Goal: Check status

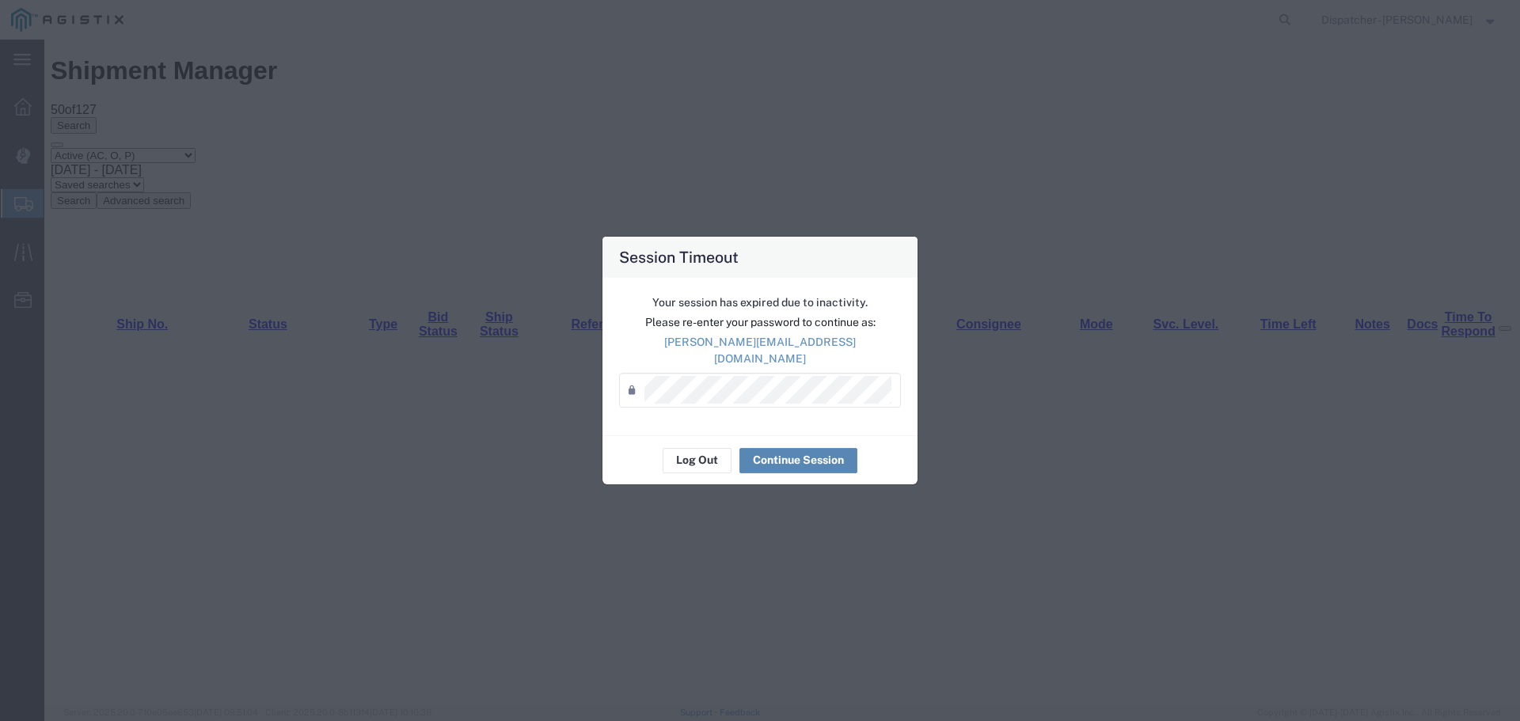
click at [772, 448] on button "Continue Session" at bounding box center [798, 460] width 118 height 25
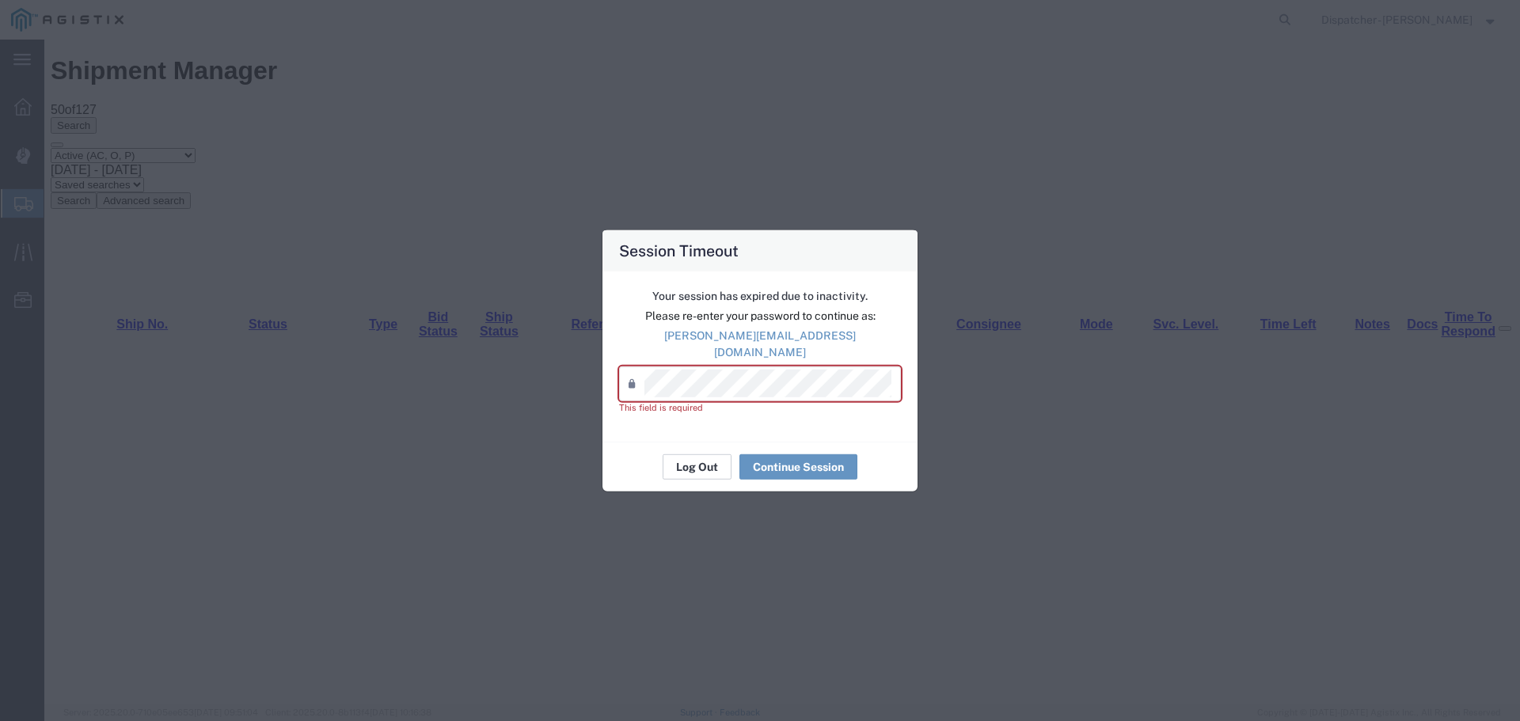
click at [700, 458] on button "Log Out" at bounding box center [696, 466] width 69 height 25
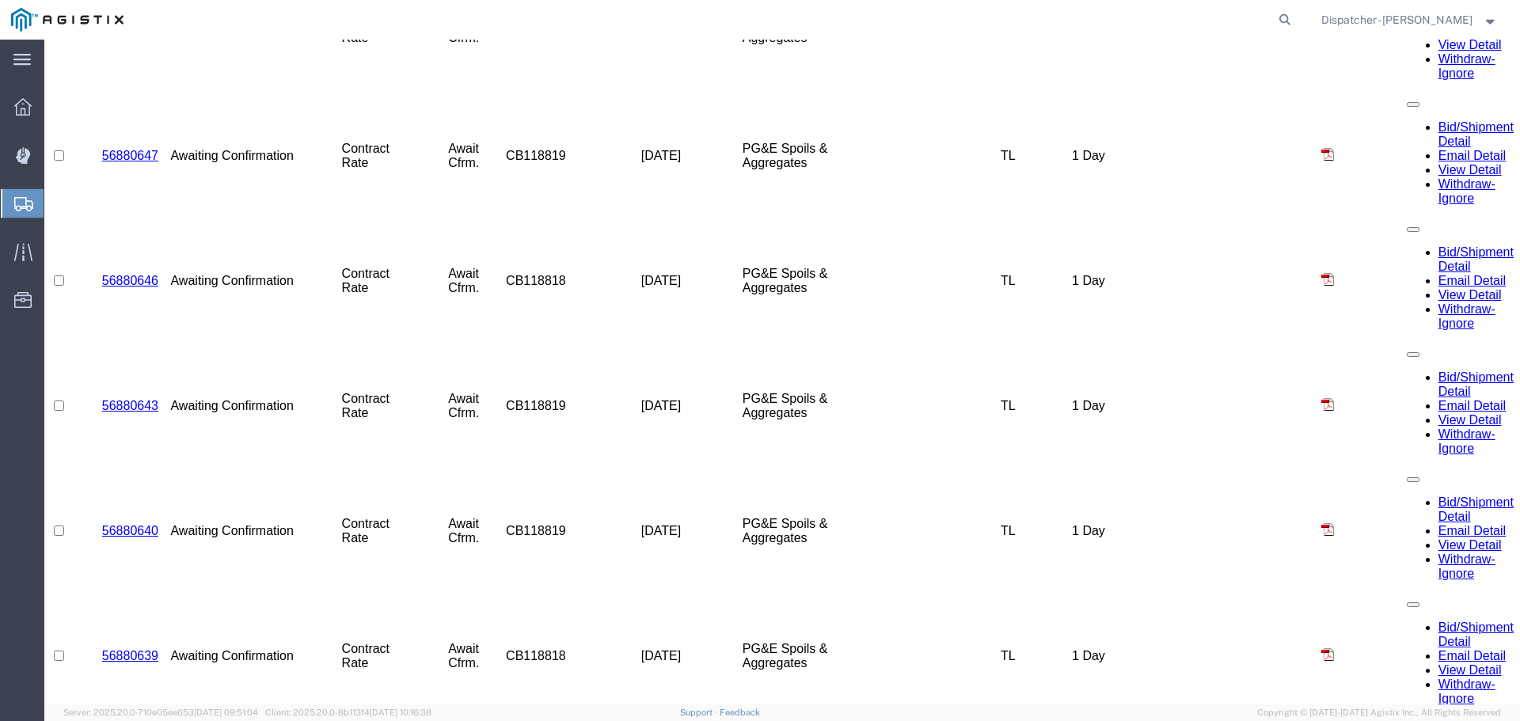
scroll to position [1122, 0]
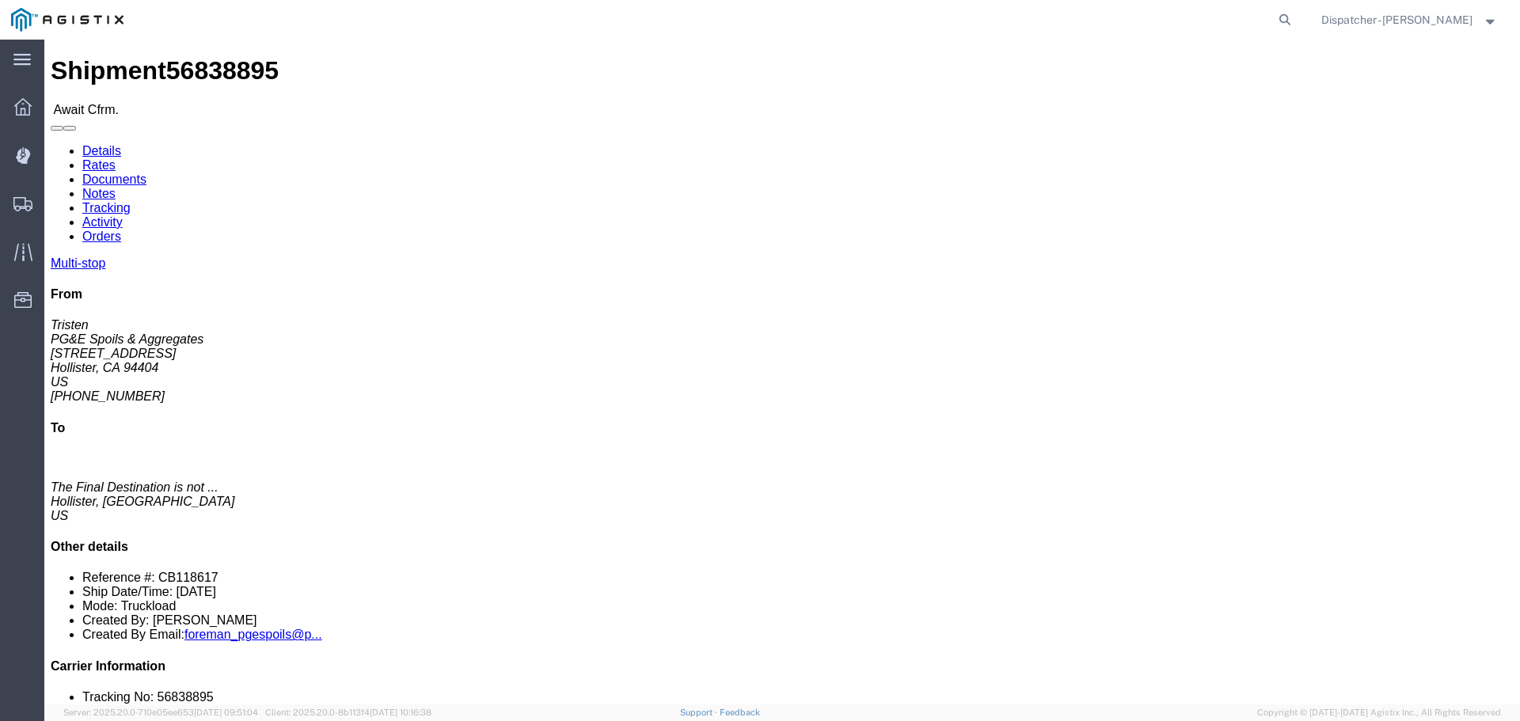
click link "Tracking"
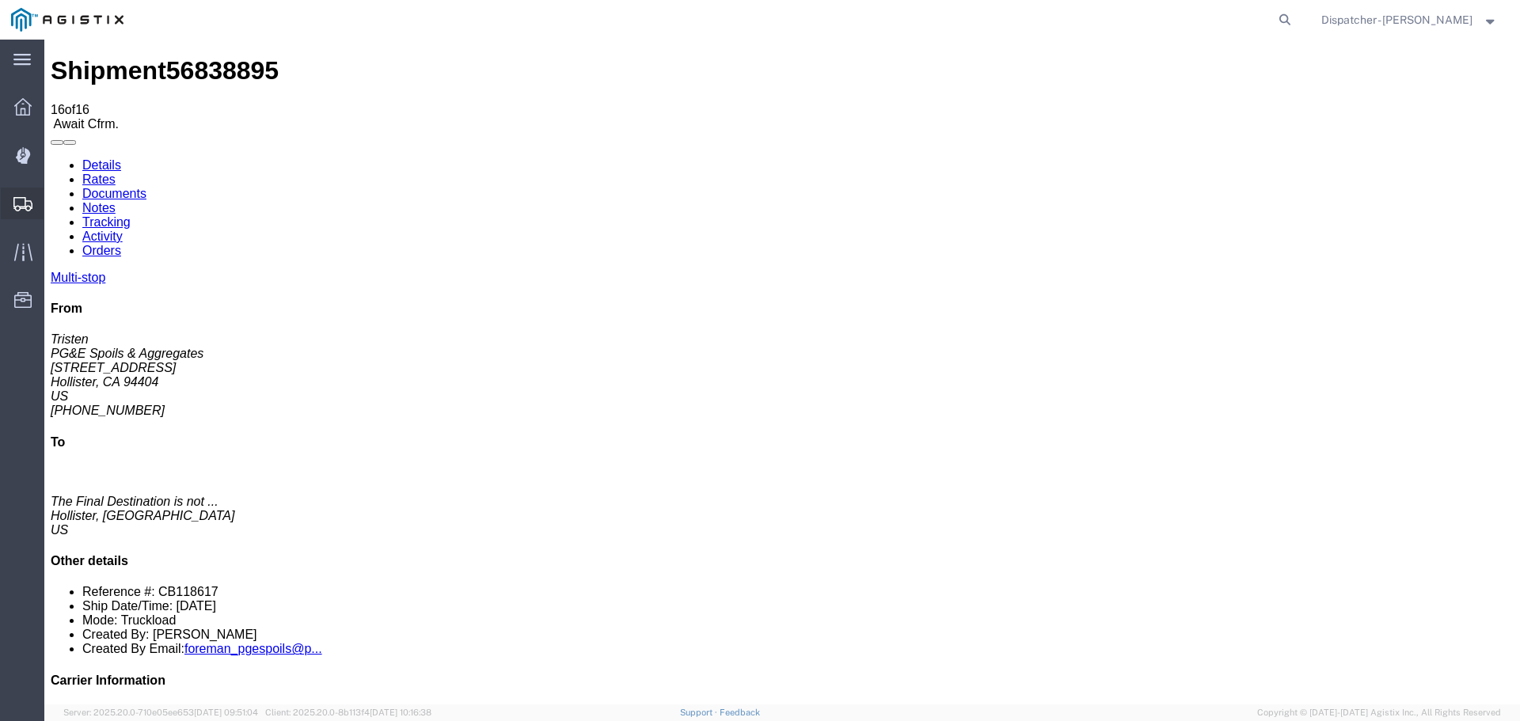
click at [55, 200] on span "Shipments" at bounding box center [49, 204] width 11 height 32
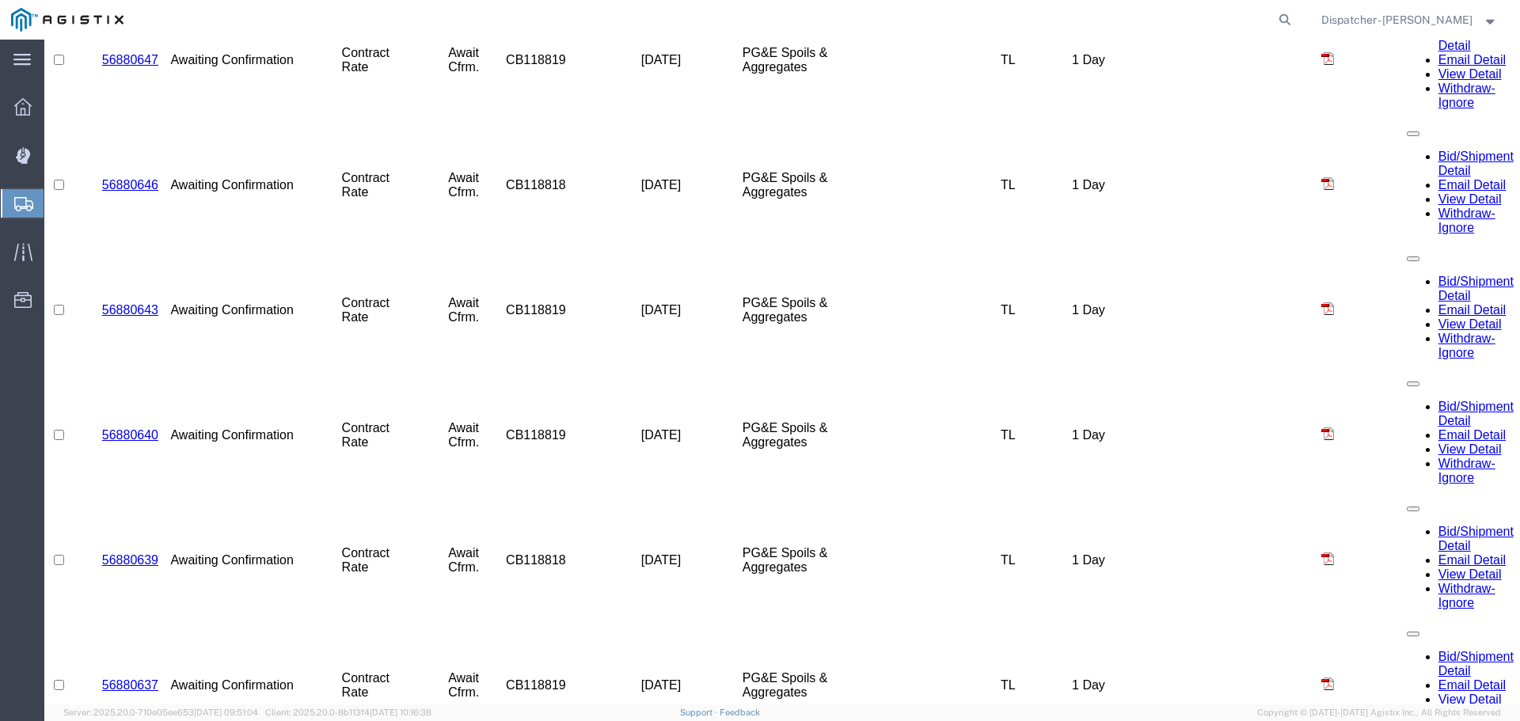
scroll to position [1227, 0]
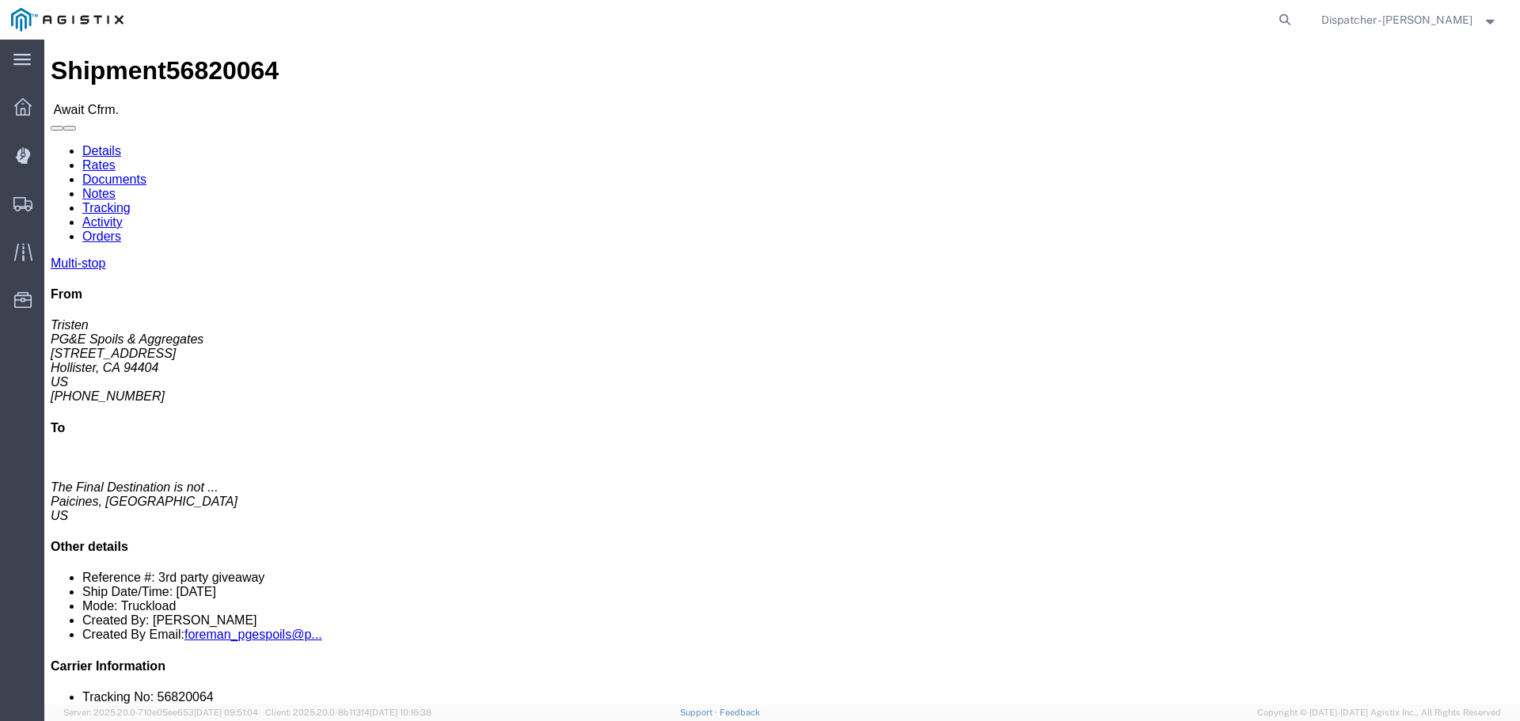
click link "Tracking"
